Goal: Task Accomplishment & Management: Manage account settings

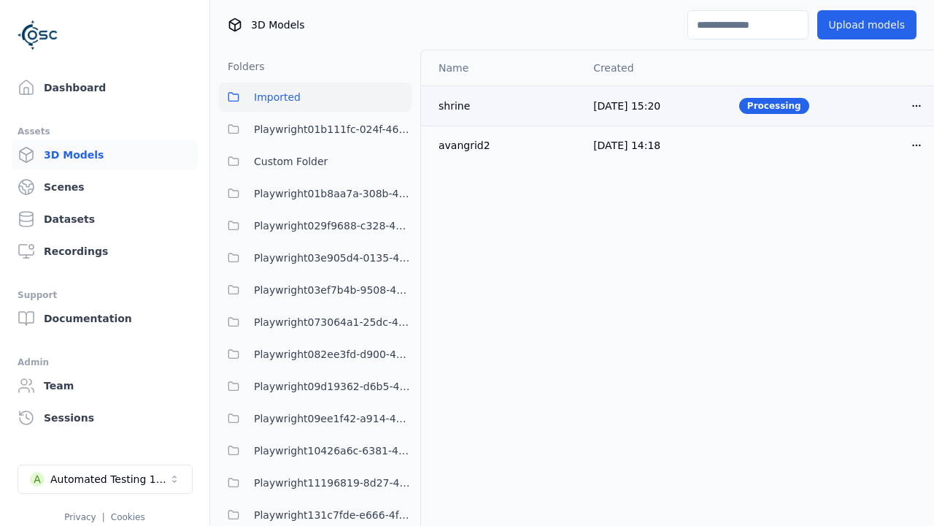
click at [892, 105] on html "Support Dashboard Assets 3D Models Scenes Datasets Recordings Support Documenta…" at bounding box center [467, 263] width 934 height 526
click at [860, 162] on div "Delete" at bounding box center [860, 161] width 86 height 23
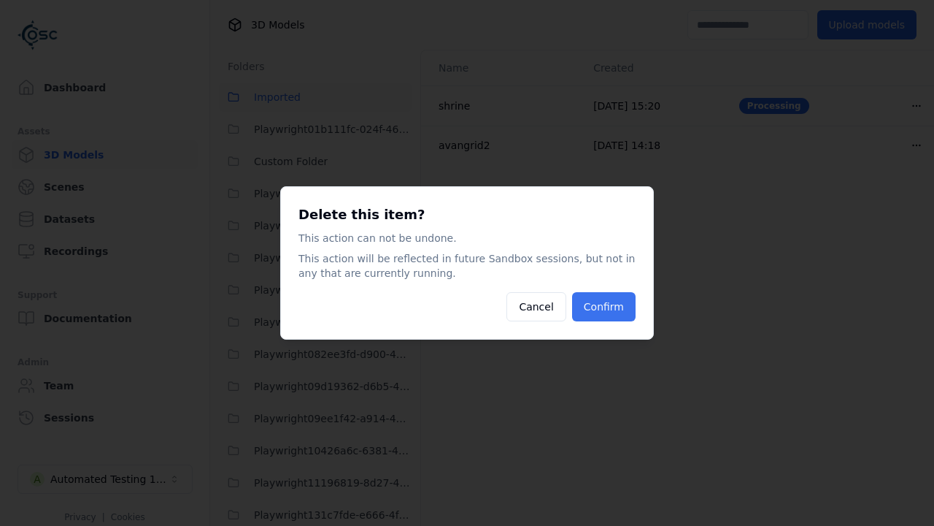
click at [605, 307] on button "Confirm" at bounding box center [604, 306] width 64 height 29
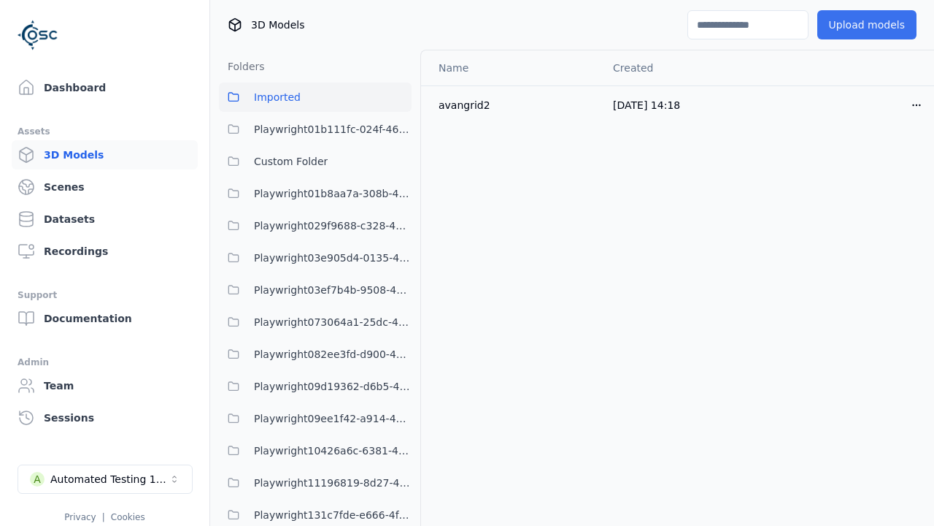
click at [857, 25] on button "Upload models" at bounding box center [867, 24] width 99 height 29
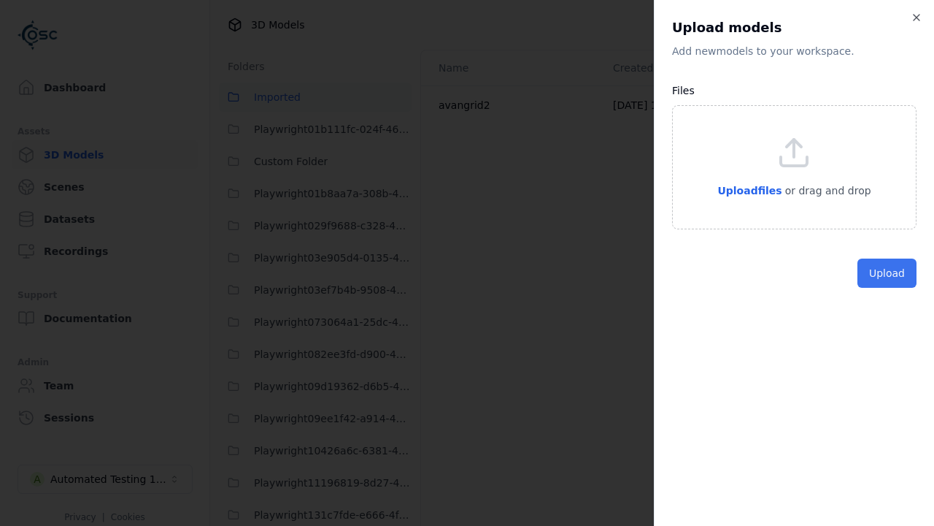
click at [888, 288] on button "Upload" at bounding box center [887, 272] width 59 height 29
